Goal: Feedback & Contribution: Leave review/rating

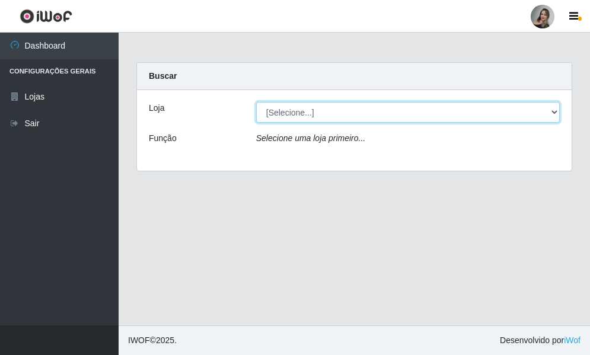
click at [554, 113] on select "[Selecione...] Supermercado Sao Francisco - Amarante" at bounding box center [408, 112] width 304 height 21
select select "383"
click at [256, 102] on select "[Selecione...] Supermercado Sao Francisco - Amarante" at bounding box center [408, 112] width 304 height 21
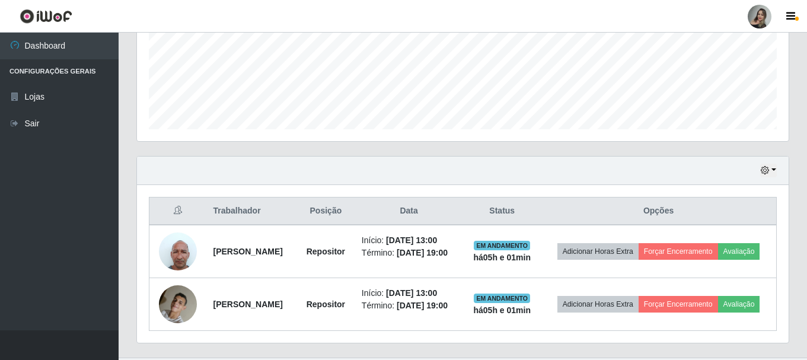
scroll to position [340, 0]
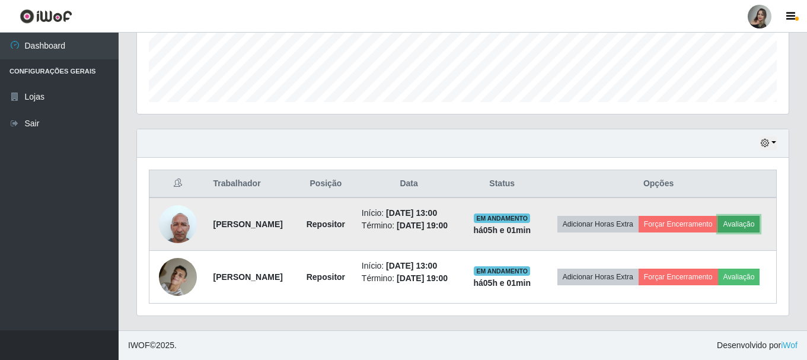
click at [589, 218] on button "Avaliação" at bounding box center [739, 224] width 42 height 17
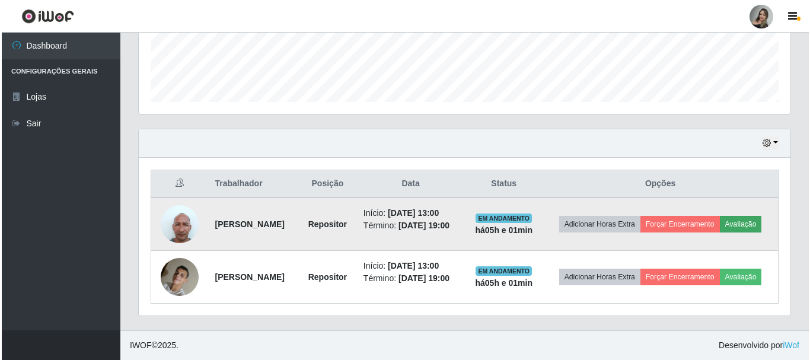
scroll to position [246, 646]
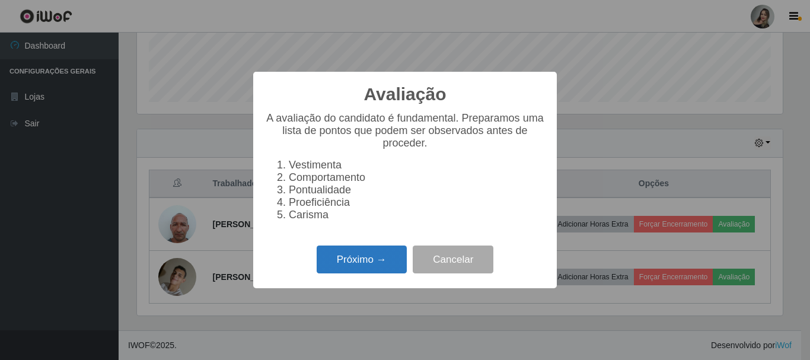
click at [388, 258] on button "Próximo →" at bounding box center [362, 259] width 90 height 28
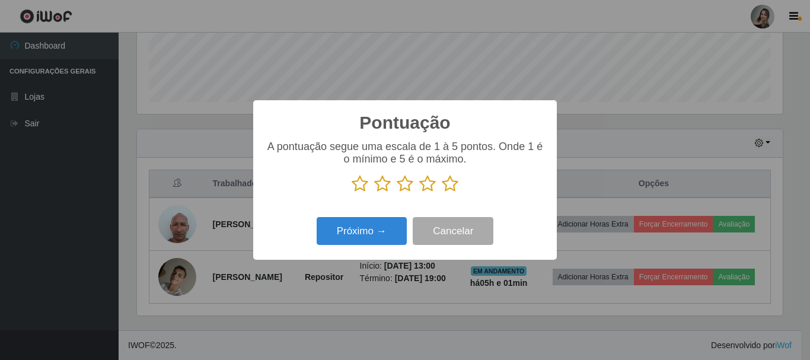
click at [407, 185] on icon at bounding box center [405, 184] width 17 height 18
click at [397, 193] on input "radio" at bounding box center [397, 193] width 0 height 0
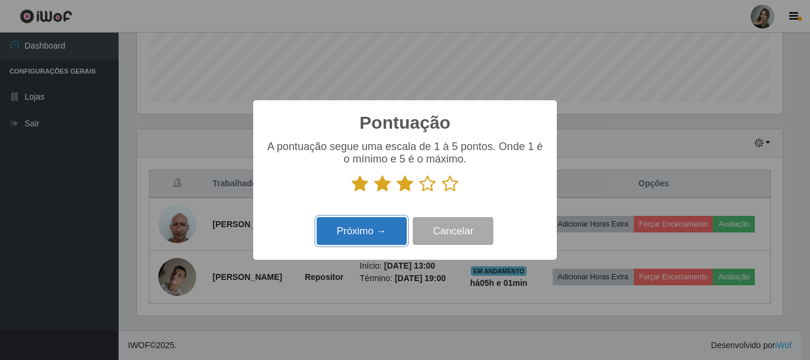
click at [379, 225] on button "Próximo →" at bounding box center [362, 231] width 90 height 28
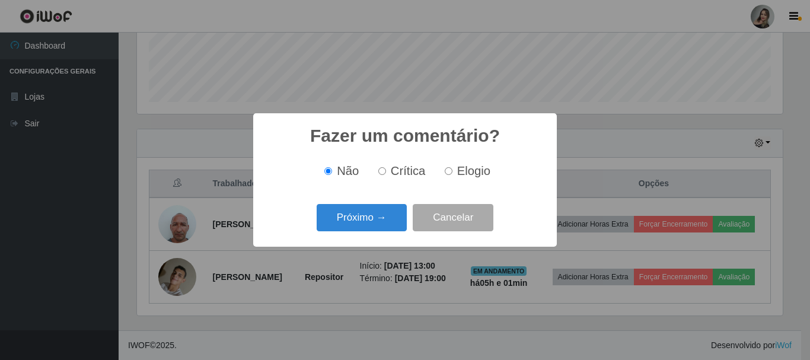
click at [379, 225] on button "Próximo →" at bounding box center [362, 218] width 90 height 28
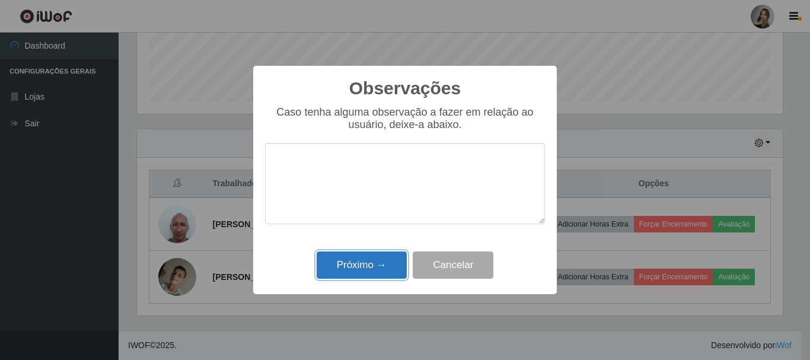
click at [386, 270] on button "Próximo →" at bounding box center [362, 265] width 90 height 28
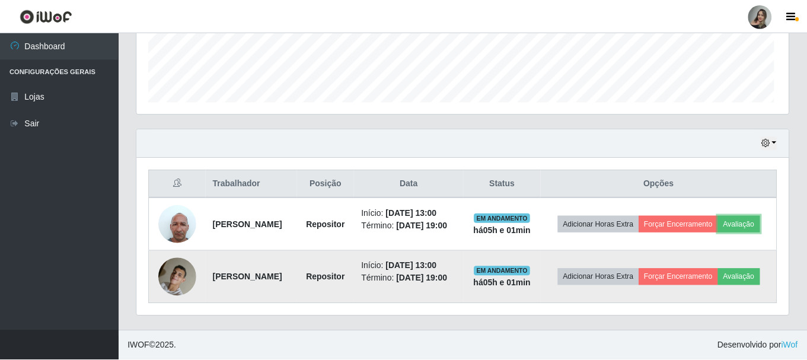
scroll to position [246, 651]
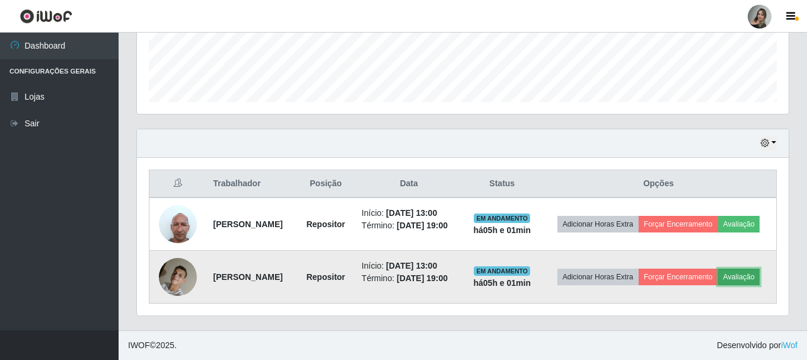
click at [589, 281] on button "Avaliação" at bounding box center [739, 277] width 42 height 17
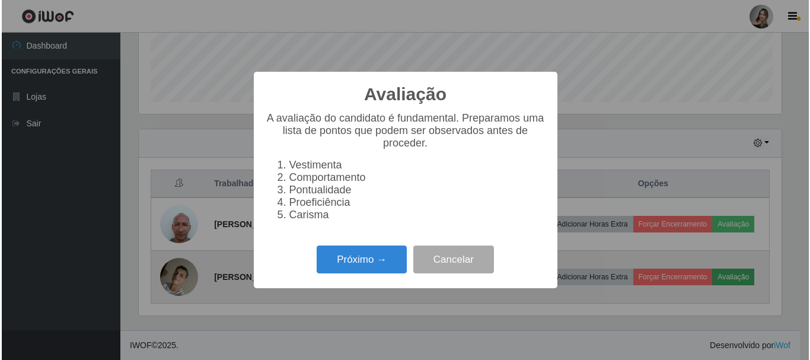
scroll to position [246, 646]
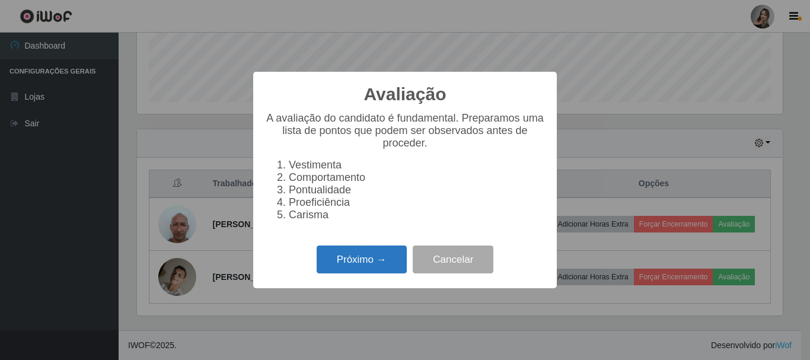
click at [364, 269] on button "Próximo →" at bounding box center [362, 259] width 90 height 28
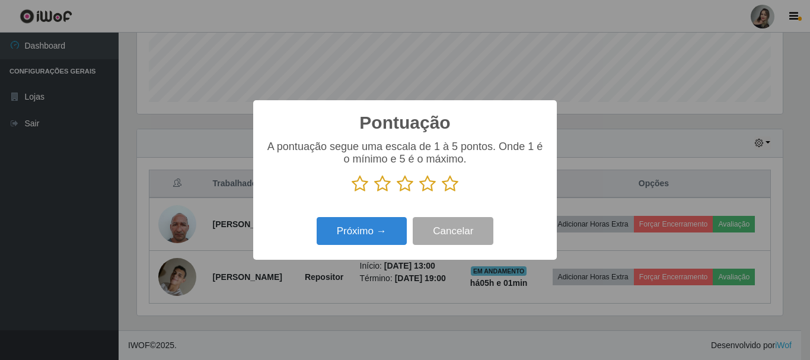
click at [359, 190] on icon at bounding box center [360, 184] width 17 height 18
click at [352, 193] on input "radio" at bounding box center [352, 193] width 0 height 0
click at [375, 232] on button "Próximo →" at bounding box center [362, 231] width 90 height 28
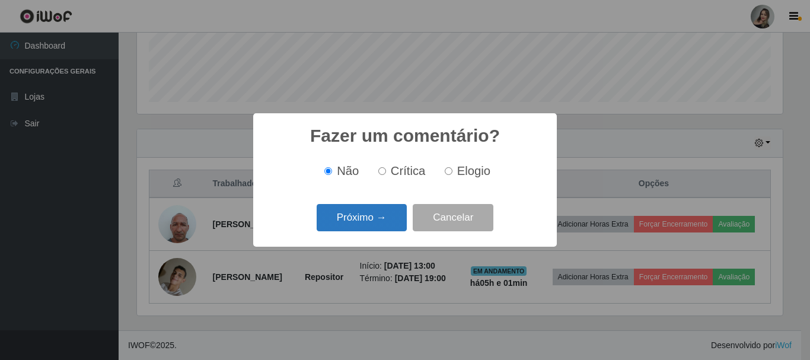
click at [376, 229] on button "Próximo →" at bounding box center [362, 218] width 90 height 28
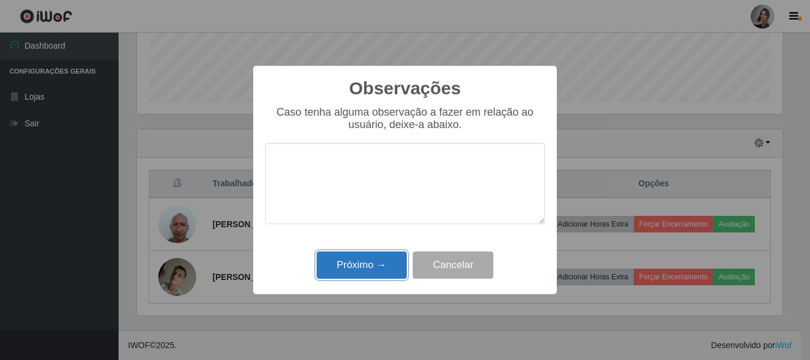
click at [365, 261] on button "Próximo →" at bounding box center [362, 265] width 90 height 28
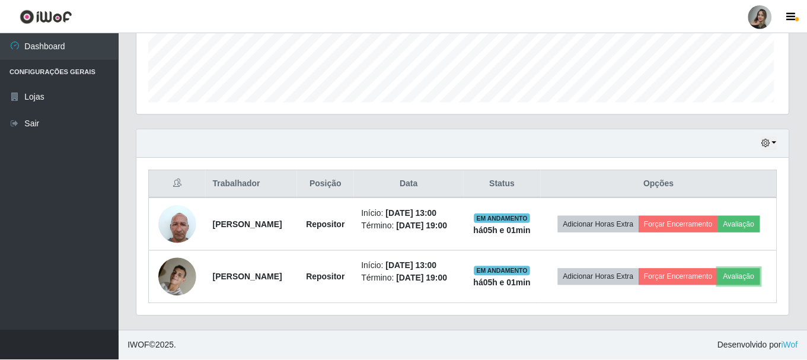
scroll to position [246, 651]
